Goal: Information Seeking & Learning: Learn about a topic

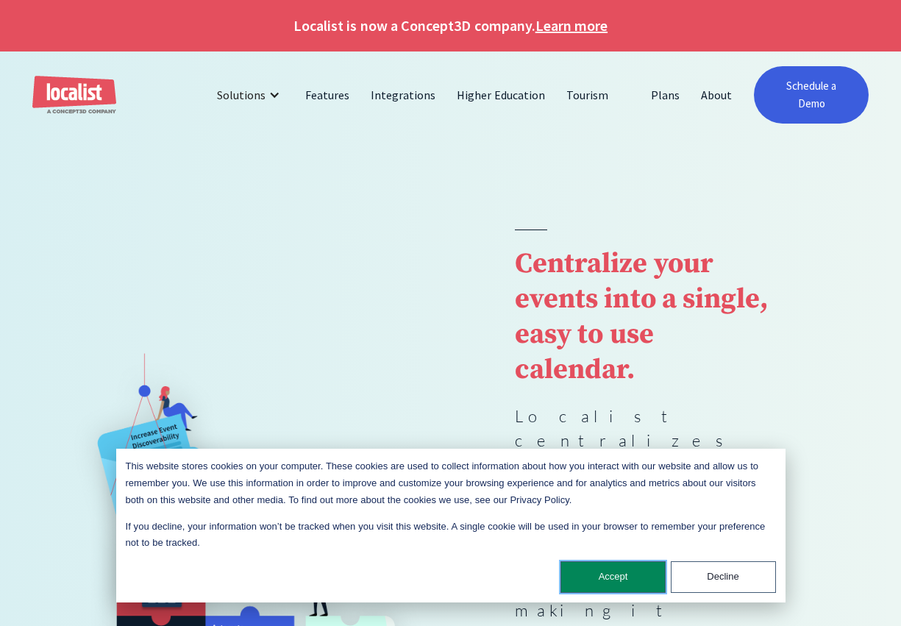
click at [613, 578] on button "Accept" at bounding box center [613, 577] width 105 height 32
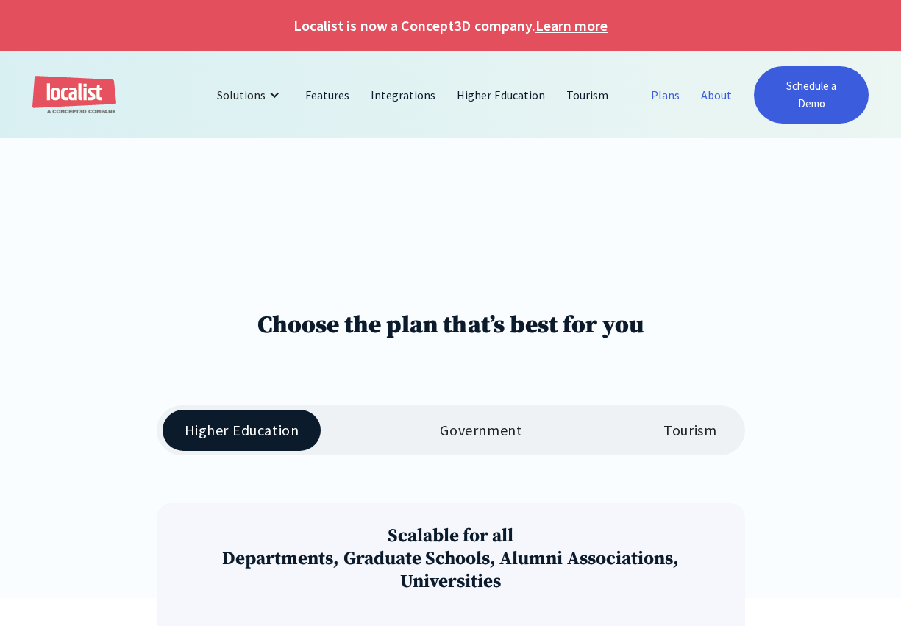
click at [703, 96] on link "About" at bounding box center [717, 94] width 52 height 35
